Goal: Transaction & Acquisition: Purchase product/service

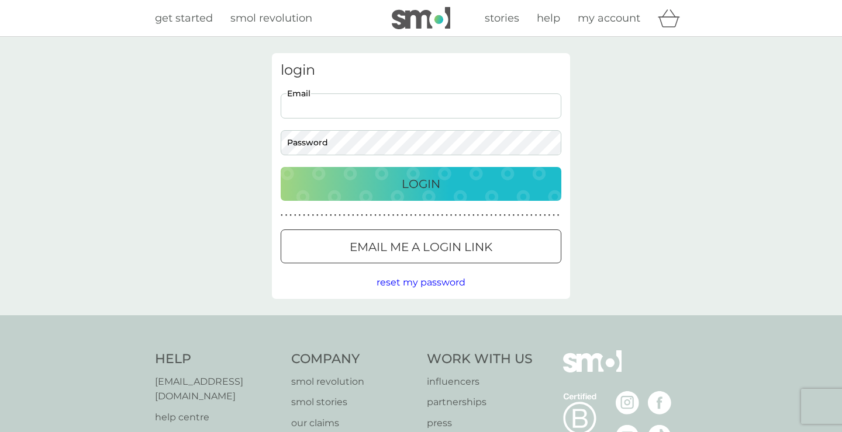
type input "[PERSON_NAME][EMAIL_ADDRESS][PERSON_NAME][DOMAIN_NAME]"
click at [421, 184] on button "Login" at bounding box center [421, 184] width 281 height 34
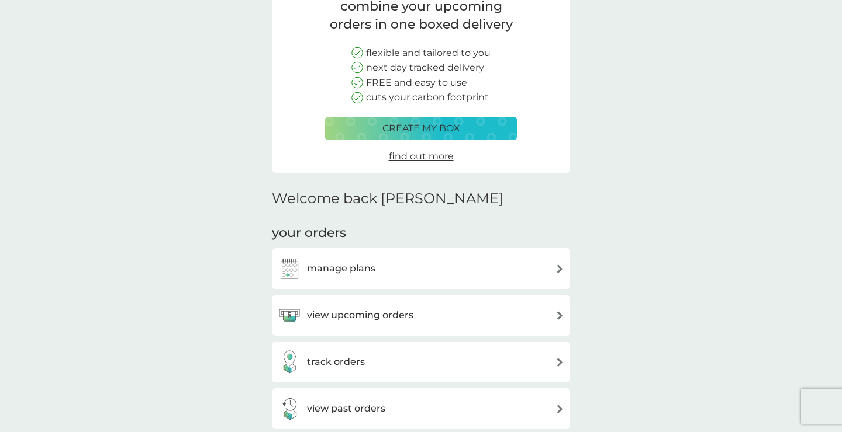
scroll to position [125, 0]
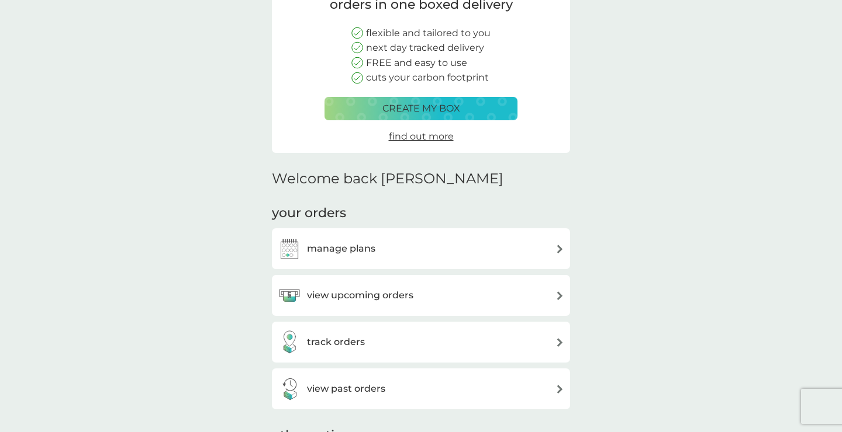
click at [356, 237] on div "manage plans" at bounding box center [327, 248] width 98 height 23
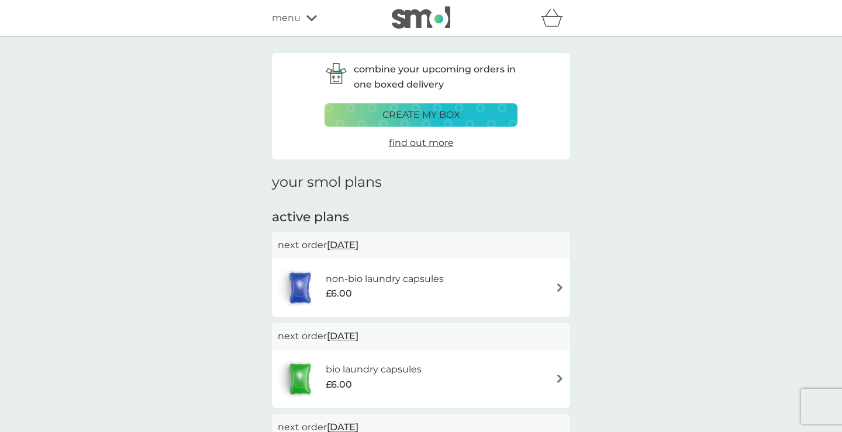
click at [356, 248] on span "[DATE]" at bounding box center [343, 245] width 32 height 23
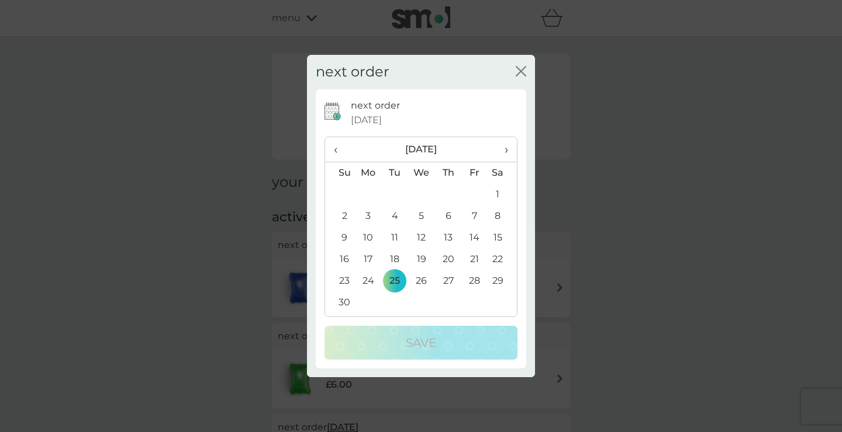
click at [519, 72] on icon "close" at bounding box center [520, 71] width 11 height 11
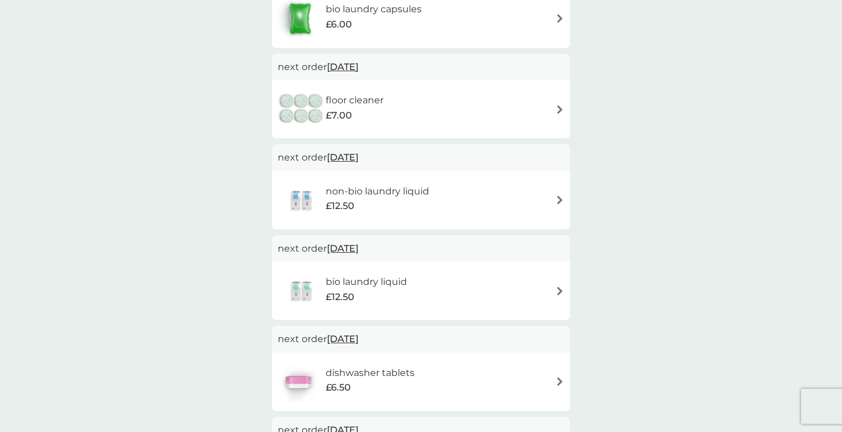
scroll to position [437, 0]
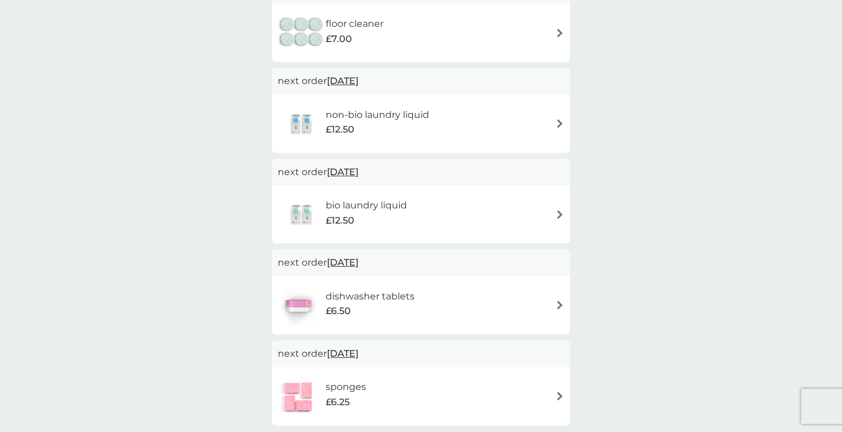
click at [379, 113] on h6 "non-bio laundry liquid" at bounding box center [377, 115] width 103 height 15
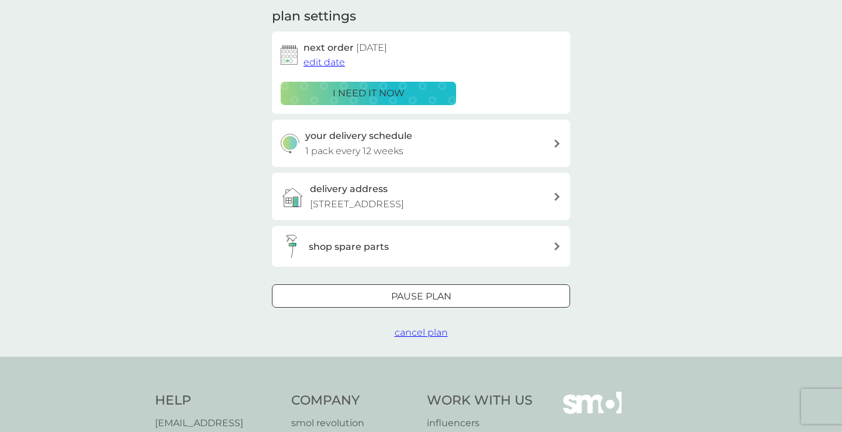
scroll to position [293, 0]
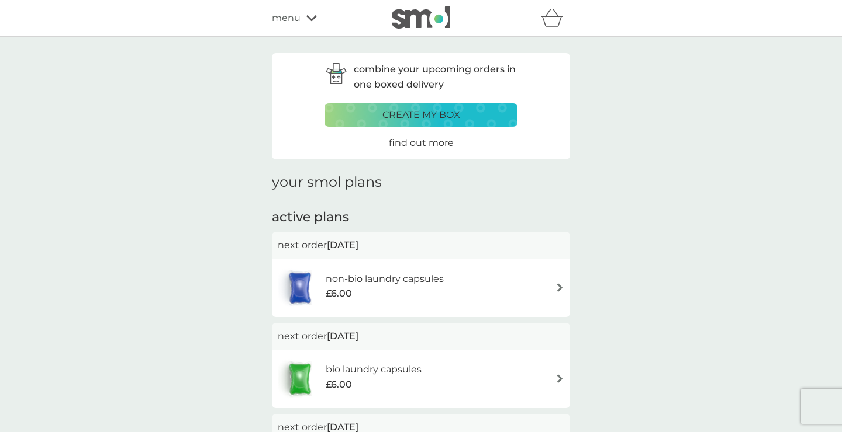
click at [304, 19] on div "menu" at bounding box center [321, 18] width 99 height 15
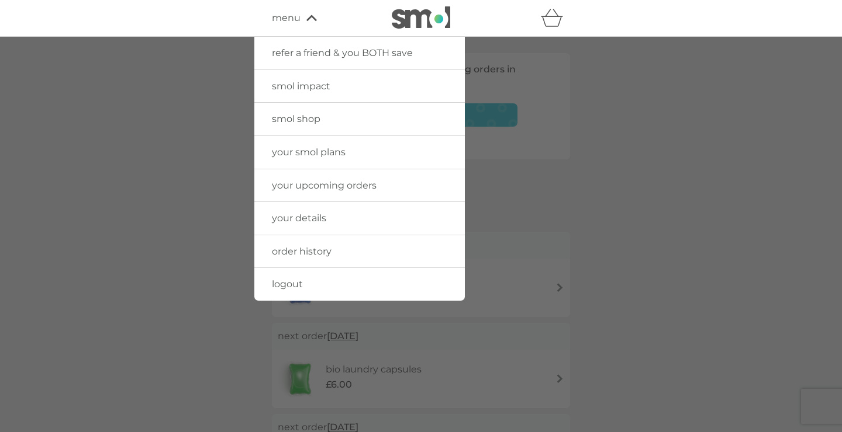
click at [304, 115] on span "smol shop" at bounding box center [296, 118] width 49 height 11
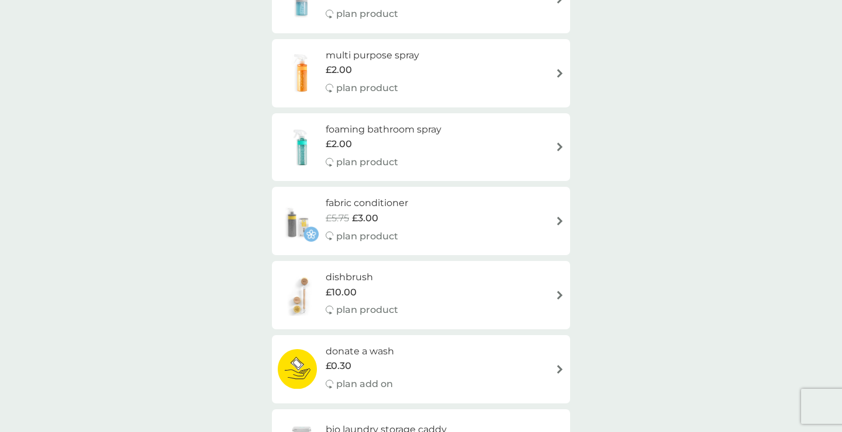
scroll to position [224, 0]
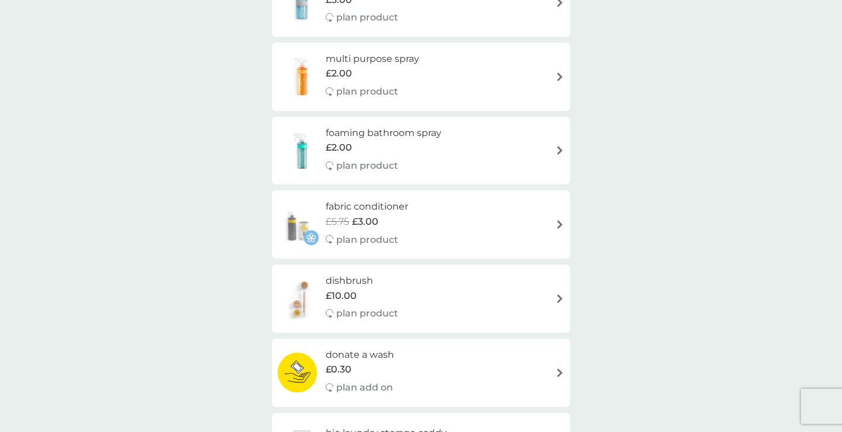
click at [389, 206] on h6 "fabric conditioner" at bounding box center [367, 206] width 82 height 15
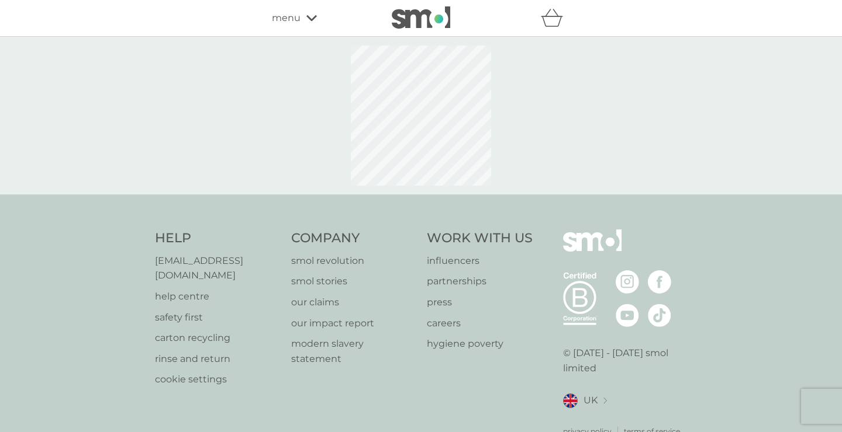
select select "182"
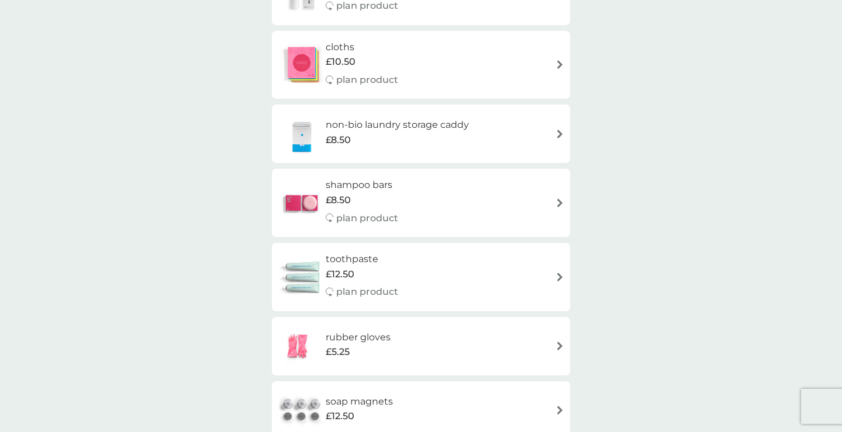
scroll to position [1112, 0]
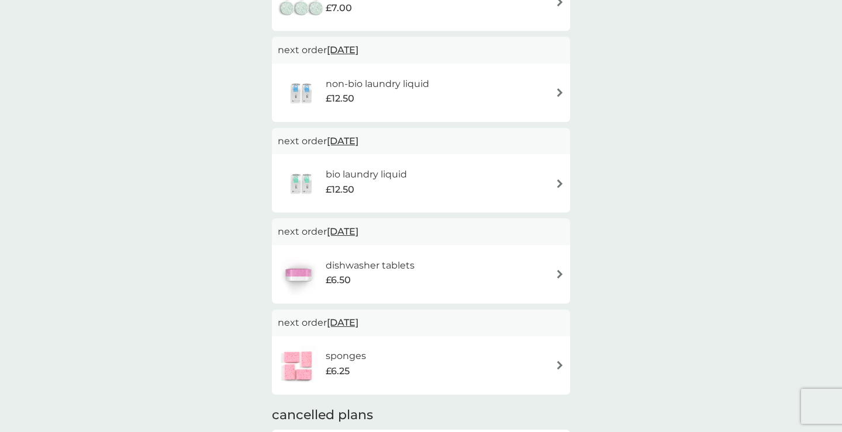
scroll to position [456, 0]
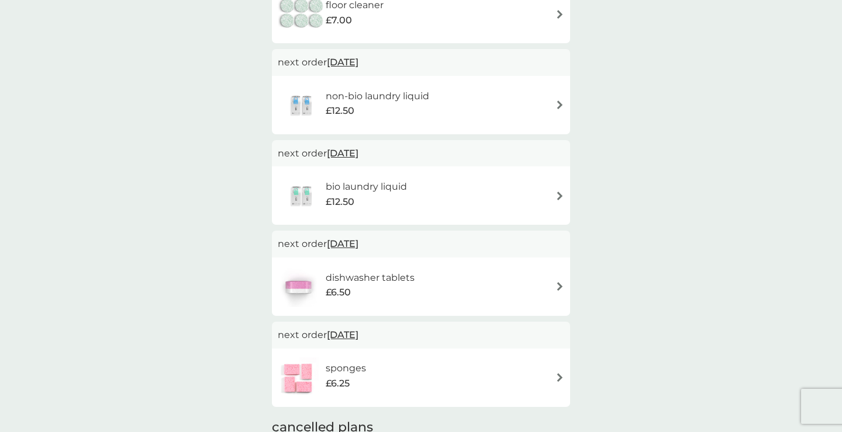
click at [363, 203] on div "£12.50" at bounding box center [366, 202] width 81 height 15
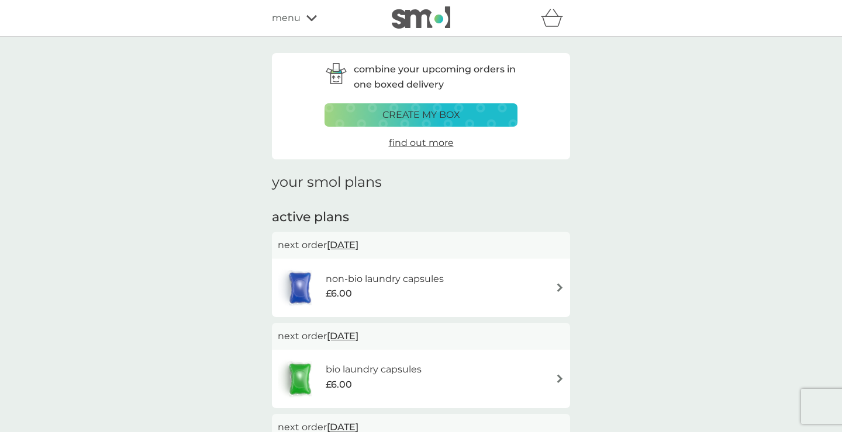
scroll to position [456, 0]
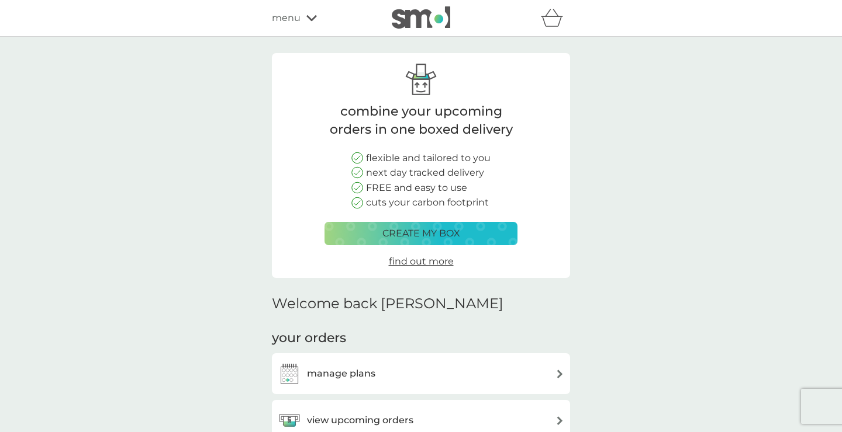
click at [290, 20] on span "menu" at bounding box center [286, 18] width 29 height 15
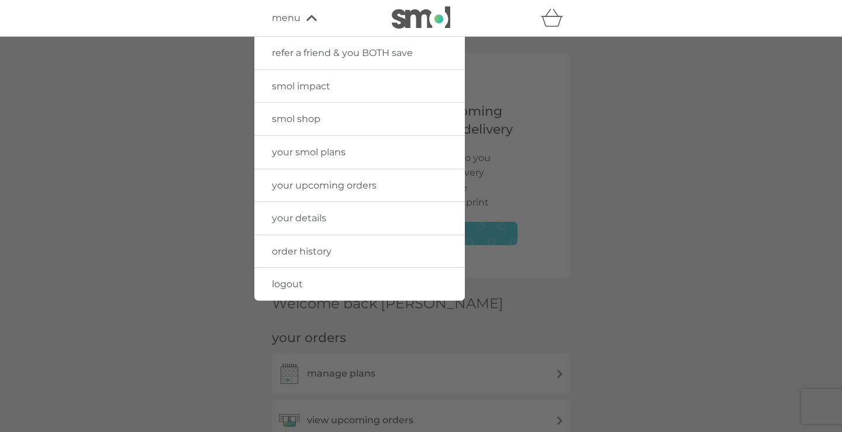
click at [295, 120] on span "smol shop" at bounding box center [296, 118] width 49 height 11
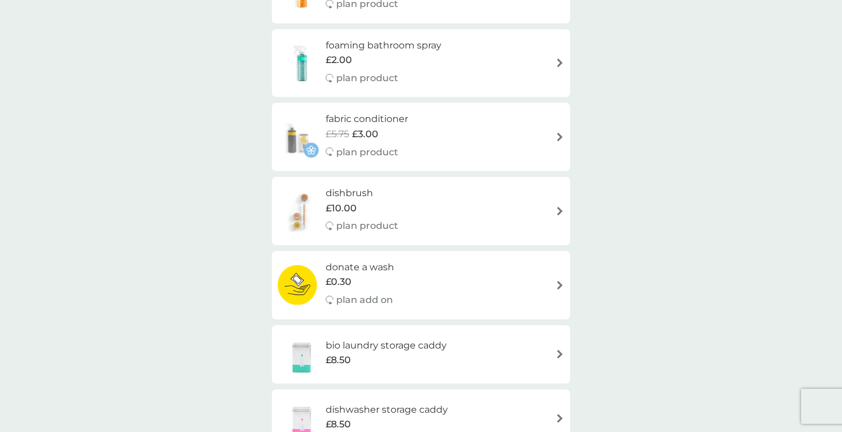
scroll to position [81, 0]
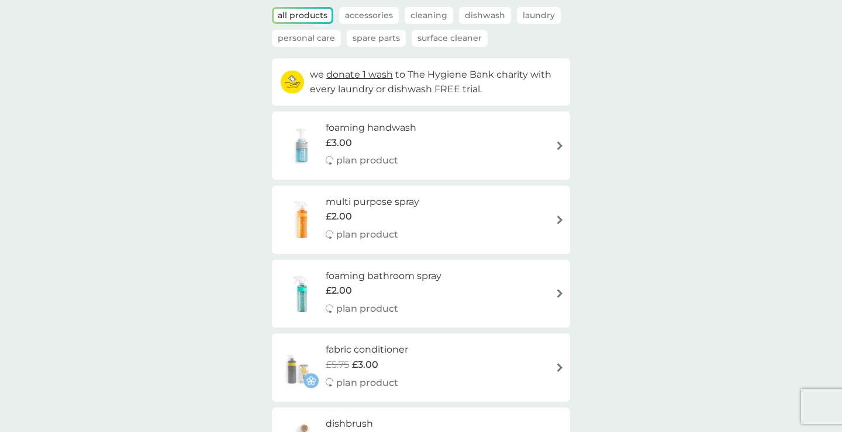
click at [363, 359] on span "£3.00" at bounding box center [365, 365] width 26 height 15
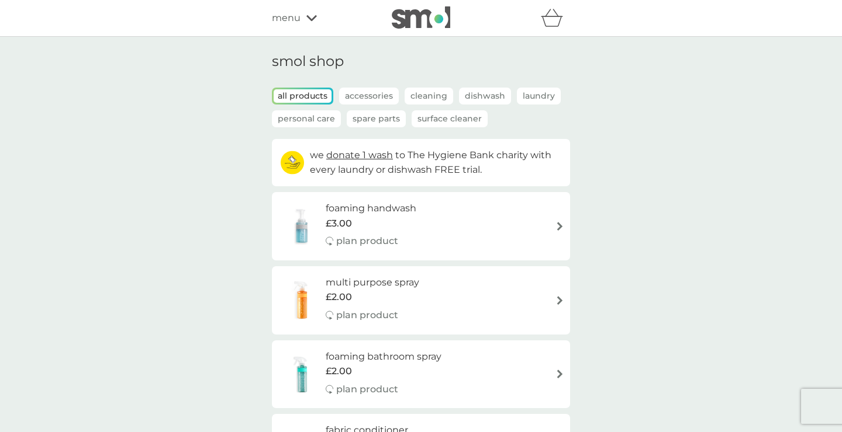
select select "182"
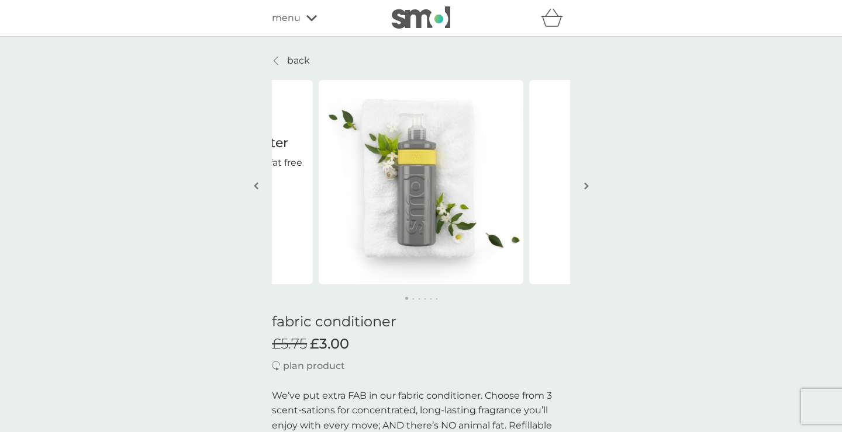
click at [304, 15] on div "menu" at bounding box center [321, 18] width 99 height 15
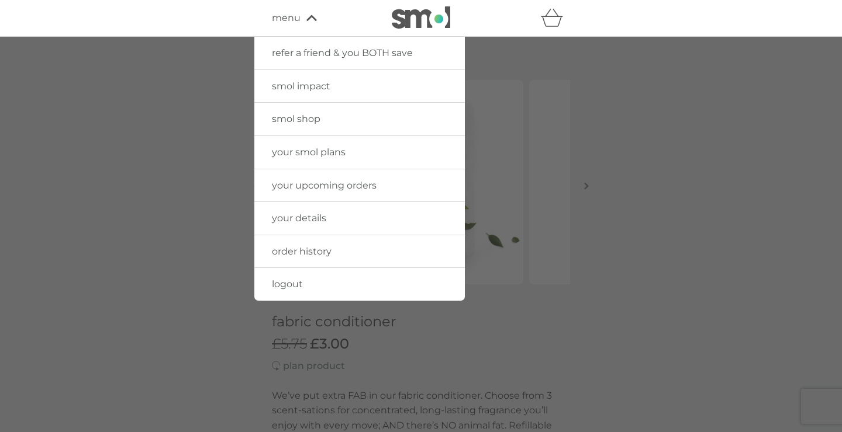
click at [313, 150] on span "your smol plans" at bounding box center [309, 152] width 74 height 11
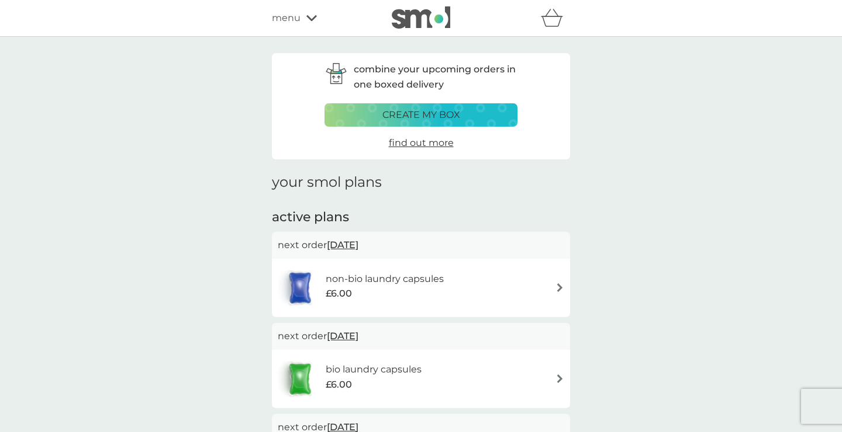
click at [284, 13] on span "menu" at bounding box center [286, 18] width 29 height 15
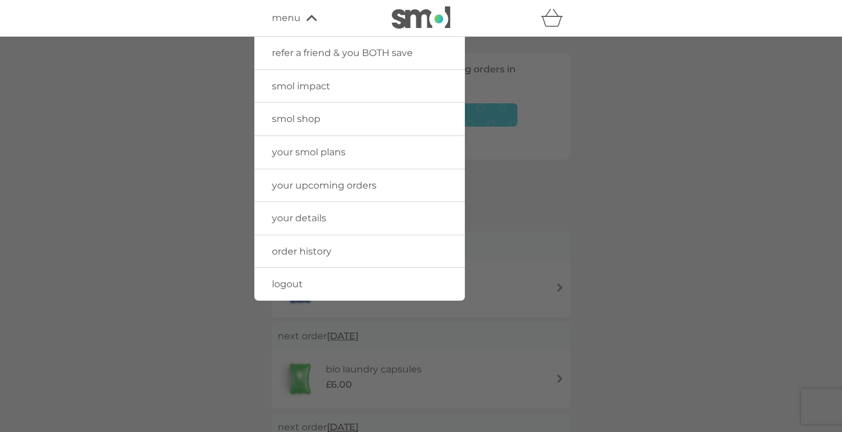
click at [285, 279] on span "logout" at bounding box center [287, 284] width 31 height 11
